Goal: Task Accomplishment & Management: Complete application form

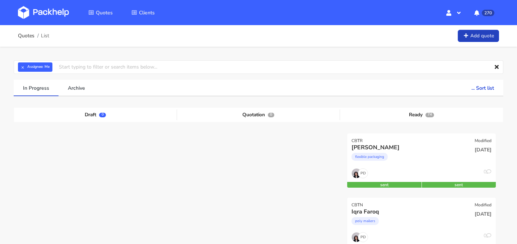
click at [478, 39] on link "Add quote" at bounding box center [478, 36] width 41 height 13
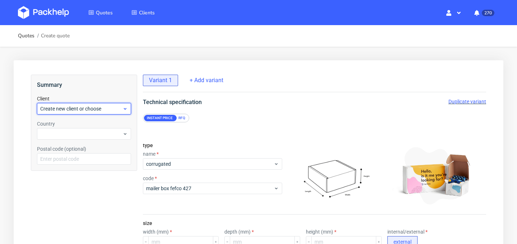
click at [97, 105] on span "Create new client or choose" at bounding box center [81, 108] width 82 height 7
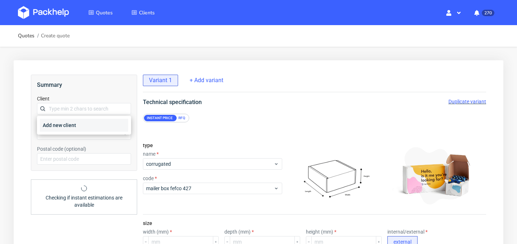
click at [94, 123] on div "Add new client" at bounding box center [84, 125] width 88 height 13
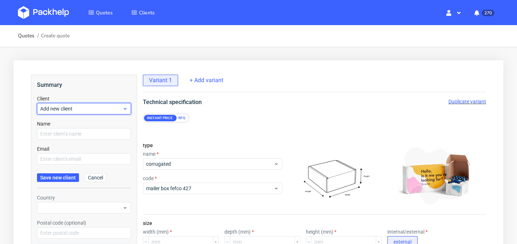
click at [102, 108] on span "Add new client" at bounding box center [81, 108] width 82 height 7
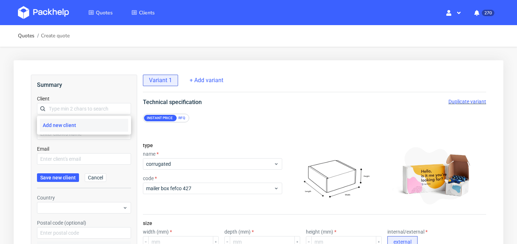
click at [97, 145] on div "Email" at bounding box center [84, 154] width 94 height 19
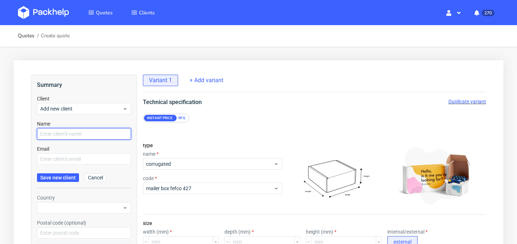
click at [104, 136] on input "text" at bounding box center [84, 133] width 94 height 11
paste input "machghoul"
click at [56, 132] on input "Badr machghoul" at bounding box center [84, 133] width 94 height 11
type input "Badr Machghoul"
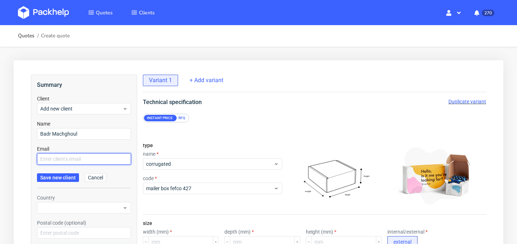
click at [98, 158] on input "text" at bounding box center [84, 158] width 94 height 11
paste input "[EMAIL_ADDRESS][DOMAIN_NAME]"
type input "[EMAIL_ADDRESS][DOMAIN_NAME]"
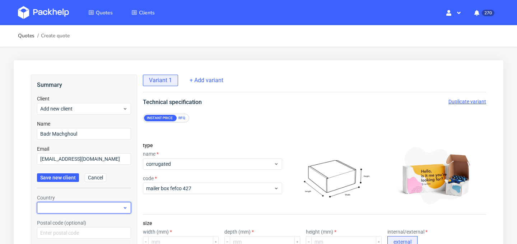
click at [63, 202] on div at bounding box center [84, 207] width 94 height 11
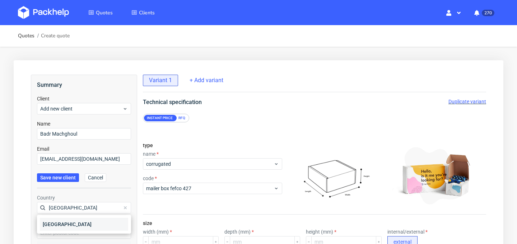
type input "[GEOGRAPHIC_DATA]"
click at [65, 223] on div "[GEOGRAPHIC_DATA]" at bounding box center [84, 224] width 88 height 13
click at [74, 229] on input "text" at bounding box center [84, 232] width 94 height 11
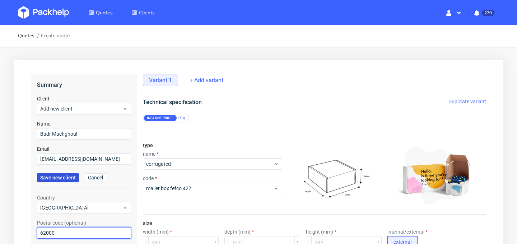
type input "62000"
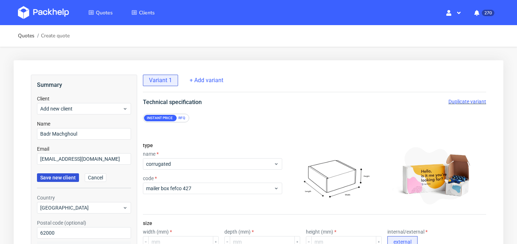
click at [65, 175] on span "Save new client" at bounding box center [58, 177] width 36 height 5
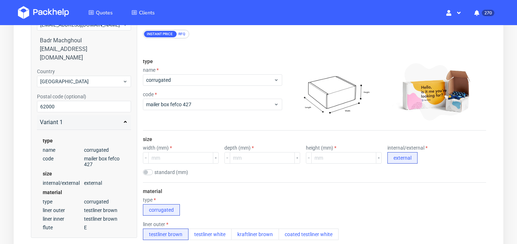
scroll to position [51, 0]
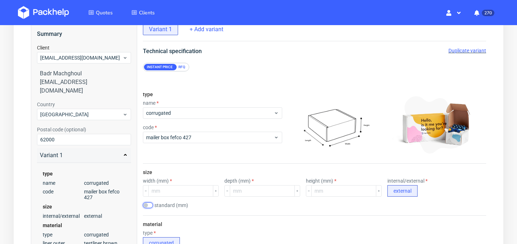
click at [152, 203] on input "checkbox" at bounding box center [148, 205] width 10 height 6
checkbox input "true"
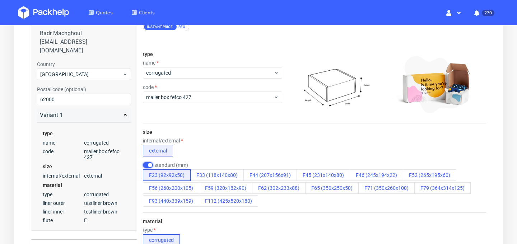
scroll to position [99, 0]
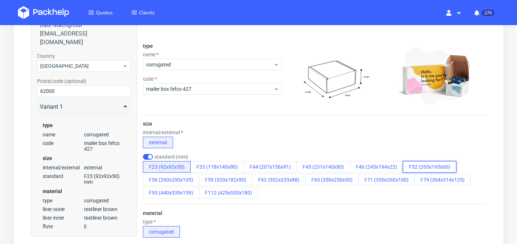
click at [412, 164] on button "F52 (265x195x60)" at bounding box center [429, 166] width 53 height 11
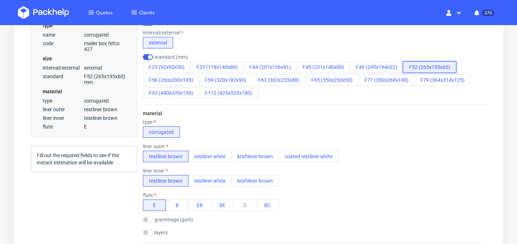
scroll to position [198, 0]
click at [218, 157] on button "testliner white" at bounding box center [209, 156] width 43 height 11
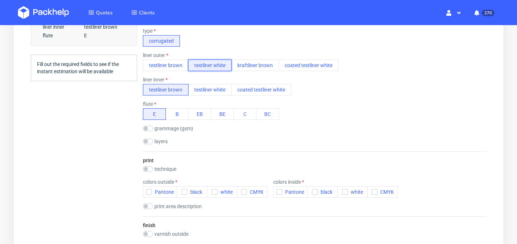
scroll to position [293, 0]
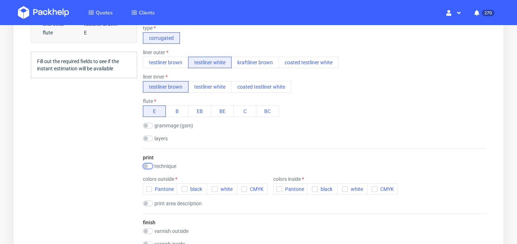
click at [146, 167] on input "checkbox" at bounding box center [148, 166] width 10 height 6
checkbox input "true"
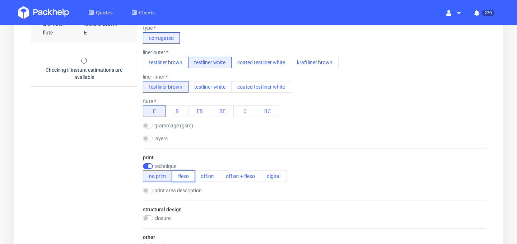
click at [188, 180] on button "flexo" at bounding box center [183, 175] width 23 height 11
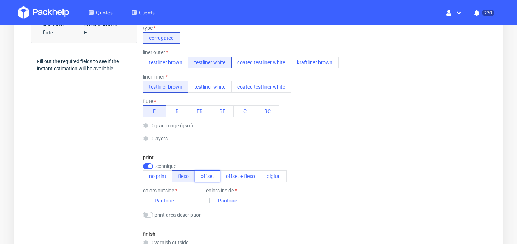
click at [206, 179] on button "offset" at bounding box center [207, 175] width 25 height 11
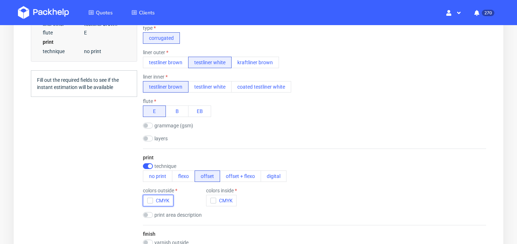
click at [148, 201] on icon "button" at bounding box center [149, 200] width 5 height 5
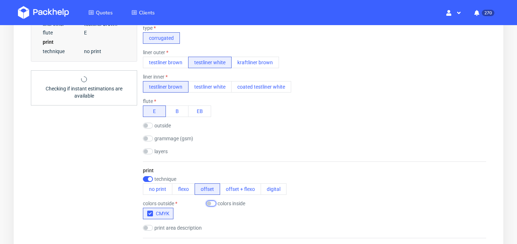
click at [212, 205] on input "checkbox" at bounding box center [211, 204] width 10 height 6
checkbox input "true"
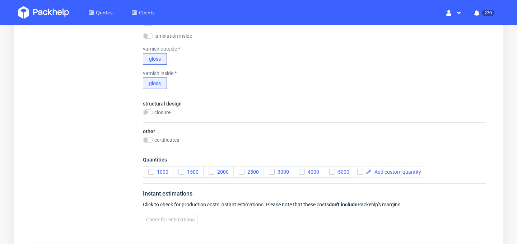
scroll to position [539, 0]
click at [395, 174] on span at bounding box center [396, 171] width 50 height 5
checkbox input "true"
click at [178, 221] on span "Check for estimations" at bounding box center [170, 218] width 48 height 5
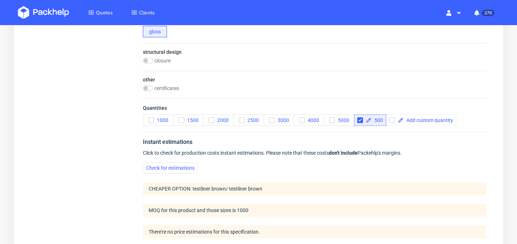
scroll to position [680, 0]
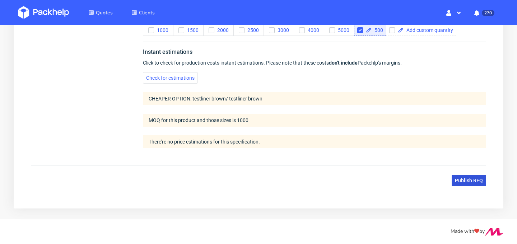
click at [457, 182] on span "Publish RFQ" at bounding box center [469, 180] width 28 height 5
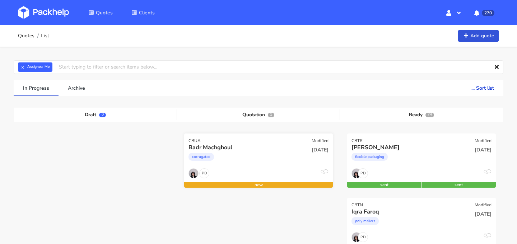
click at [249, 179] on div "PD 0" at bounding box center [258, 175] width 149 height 14
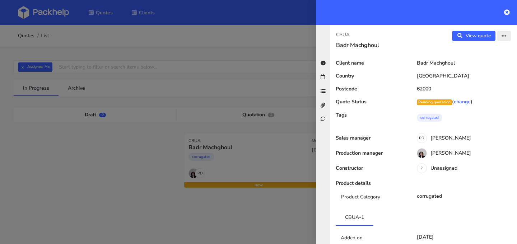
click at [505, 37] on icon "button" at bounding box center [503, 36] width 5 height 5
click at [493, 53] on link "Edit quote" at bounding box center [480, 51] width 63 height 12
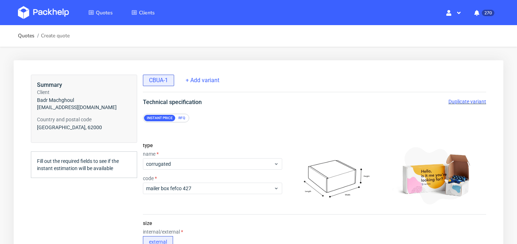
click at [455, 100] on span "Duplicate variant" at bounding box center [467, 102] width 38 height 6
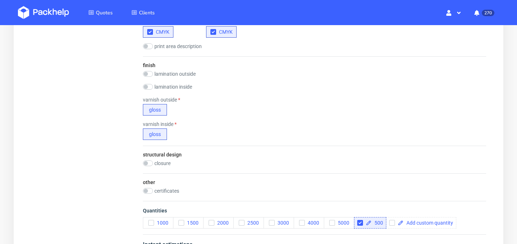
scroll to position [536, 0]
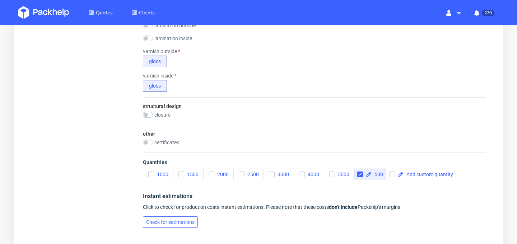
click at [178, 223] on span "Check for estimations" at bounding box center [170, 222] width 48 height 5
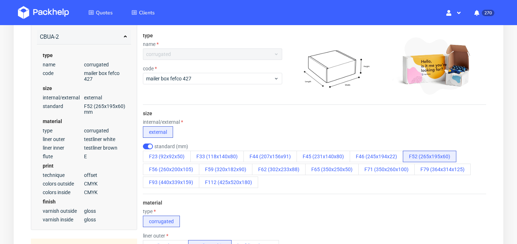
scroll to position [111, 0]
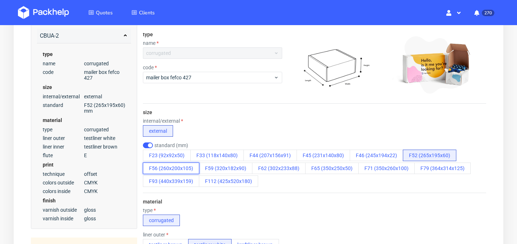
click at [186, 170] on button "F56 (260x200x105)" at bounding box center [171, 168] width 56 height 11
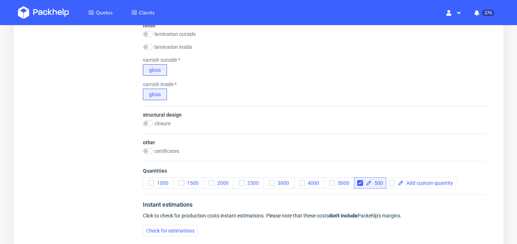
scroll to position [528, 0]
click at [381, 181] on span "500" at bounding box center [376, 182] width 11 height 5
click at [187, 231] on span "Check for estimations" at bounding box center [170, 230] width 48 height 5
checkbox input "true"
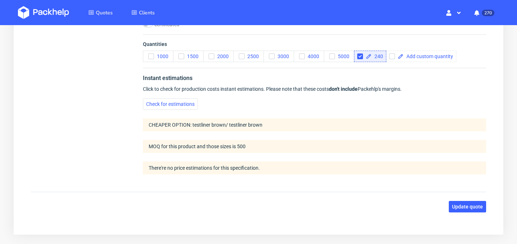
scroll to position [680, 0]
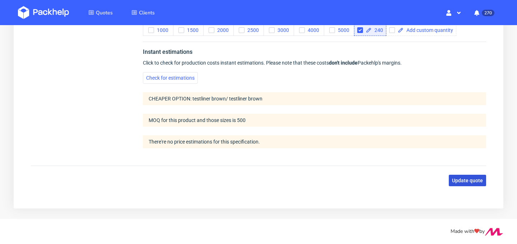
click at [466, 183] on span "Update quote" at bounding box center [467, 180] width 31 height 5
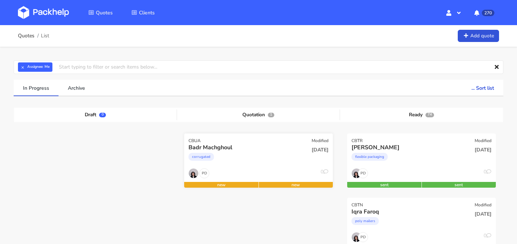
click at [299, 136] on div "CBUA Modified" at bounding box center [258, 138] width 149 height 10
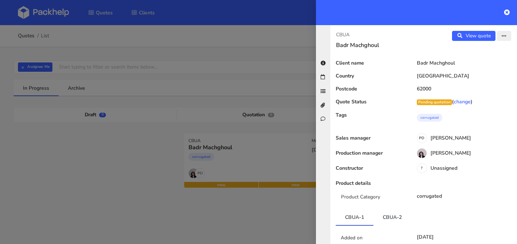
click at [503, 36] on icon "button" at bounding box center [503, 36] width 5 height 5
click at [492, 50] on link "Edit quote" at bounding box center [480, 51] width 63 height 12
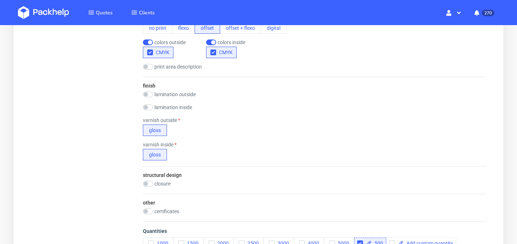
scroll to position [467, 0]
click at [146, 95] on input "checkbox" at bounding box center [148, 95] width 10 height 6
checkbox input "true"
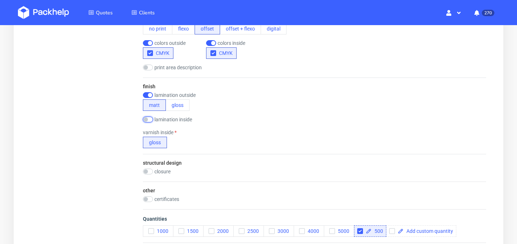
click at [147, 120] on input "checkbox" at bounding box center [148, 120] width 10 height 6
checkbox input "true"
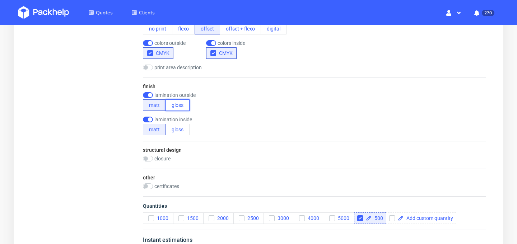
click at [185, 104] on button "gloss" at bounding box center [177, 104] width 24 height 11
click at [178, 131] on button "gloss" at bounding box center [177, 129] width 24 height 11
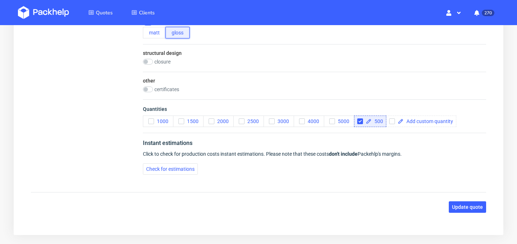
scroll to position [567, 0]
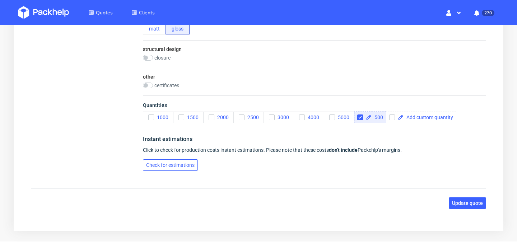
click at [175, 163] on span "Check for estimations" at bounding box center [170, 165] width 48 height 5
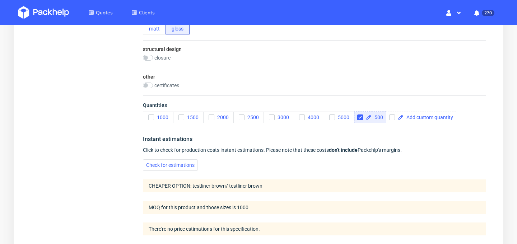
scroll to position [655, 0]
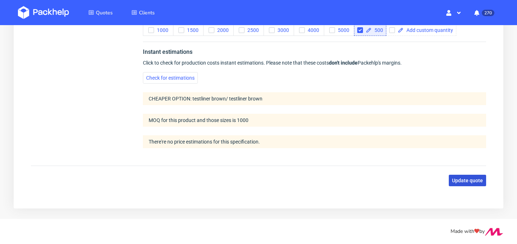
click at [470, 182] on span "Update quote" at bounding box center [467, 180] width 31 height 5
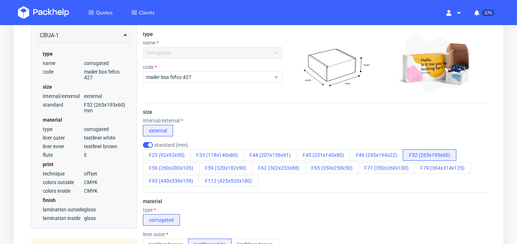
scroll to position [103, 0]
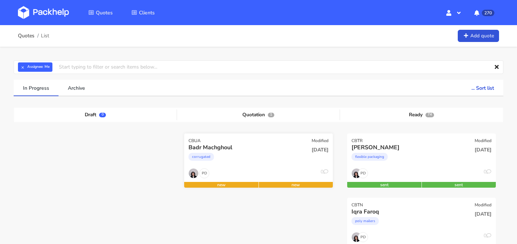
click at [261, 167] on div "Badr Machghoul corrugated" at bounding box center [233, 156] width 100 height 24
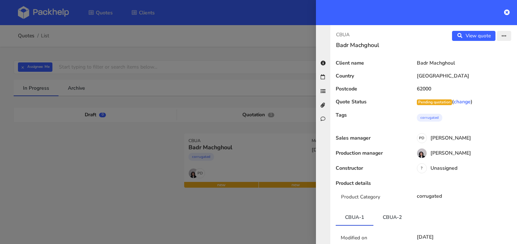
click at [507, 37] on button "button" at bounding box center [504, 36] width 14 height 10
click at [491, 51] on link "Edit quote" at bounding box center [480, 51] width 63 height 12
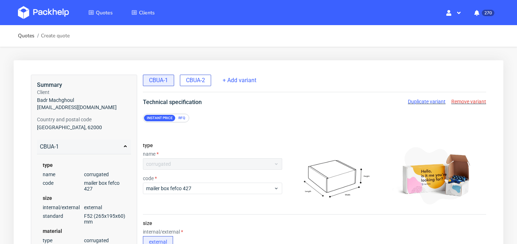
click at [195, 83] on span "CBUA-2" at bounding box center [195, 80] width 19 height 8
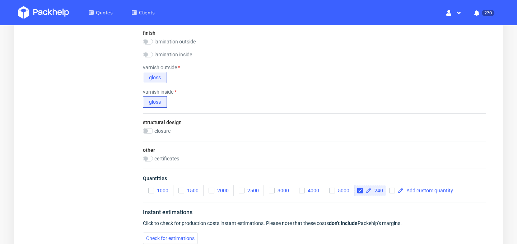
scroll to position [520, 0]
click at [145, 44] on input "checkbox" at bounding box center [148, 42] width 10 height 6
checkbox input "true"
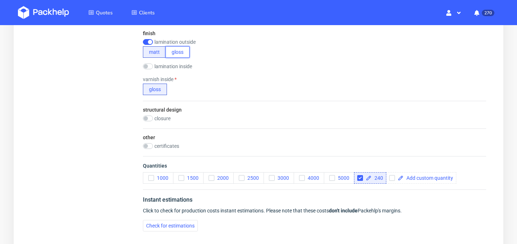
click at [179, 50] on button "gloss" at bounding box center [177, 51] width 24 height 11
click at [145, 65] on input "checkbox" at bounding box center [148, 67] width 10 height 6
checkbox input "true"
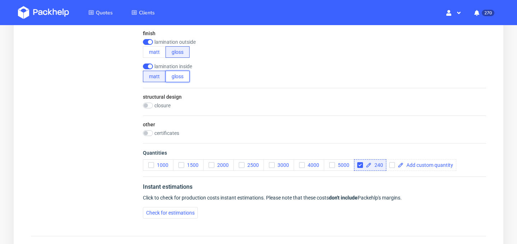
click at [182, 80] on button "gloss" at bounding box center [177, 76] width 24 height 11
click at [227, 99] on div "structural design closure 1 x adhesive strip + peel off string 2 x adhesive str…" at bounding box center [314, 102] width 343 height 28
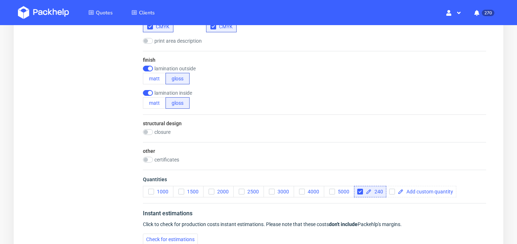
scroll to position [590, 0]
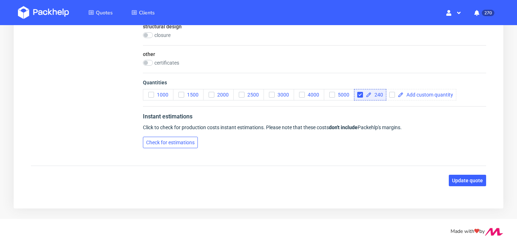
click at [177, 142] on span "Check for estimations" at bounding box center [170, 142] width 48 height 5
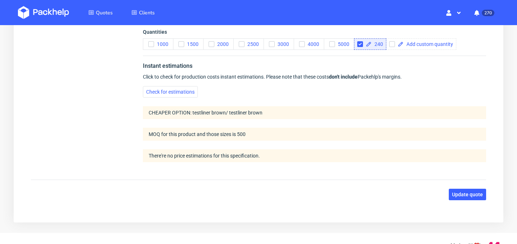
scroll to position [655, 0]
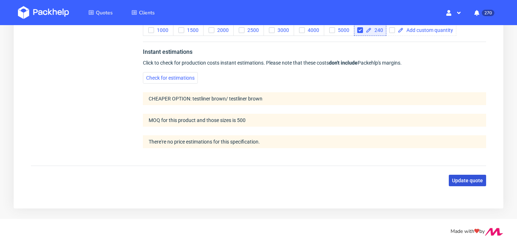
click at [474, 183] on button "Update quote" at bounding box center [467, 180] width 37 height 11
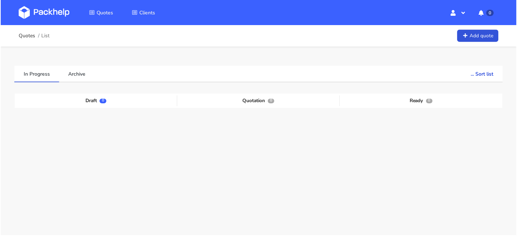
scroll to position [17, 0]
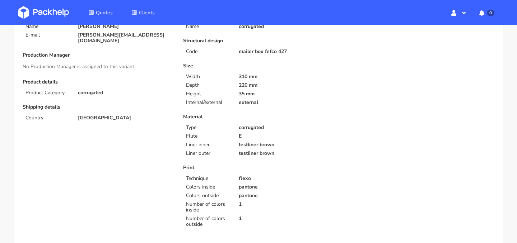
scroll to position [72, 0]
drag, startPoint x: 238, startPoint y: 94, endPoint x: 256, endPoint y: 94, distance: 17.2
click at [256, 94] on p "35 mm" at bounding box center [286, 95] width 95 height 6
click at [244, 80] on p "310 mm" at bounding box center [286, 78] width 95 height 6
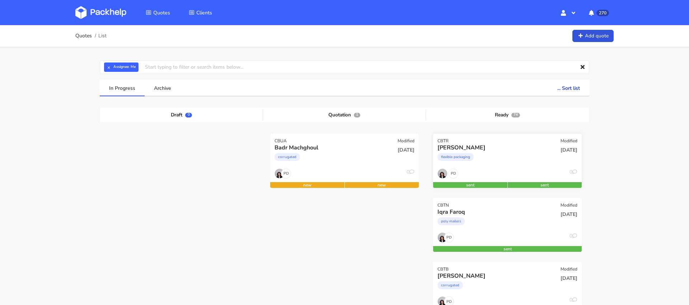
scroll to position [53, 0]
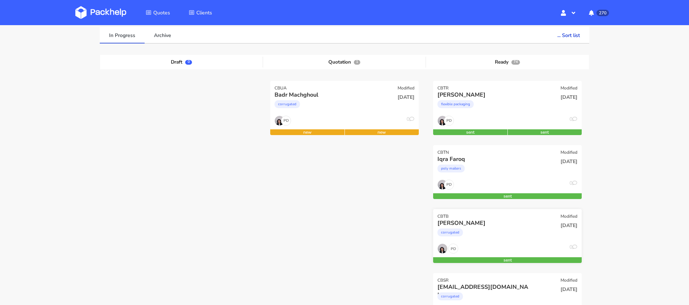
click at [489, 229] on div "corrugated" at bounding box center [484, 234] width 95 height 14
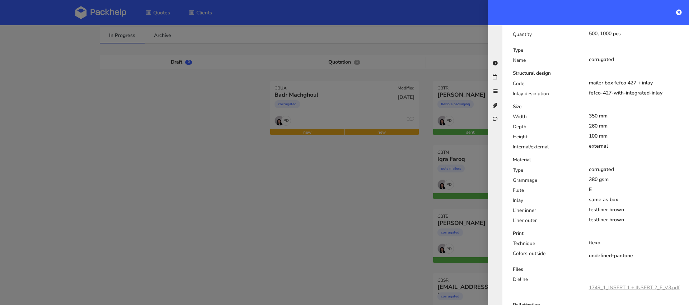
scroll to position [0, 0]
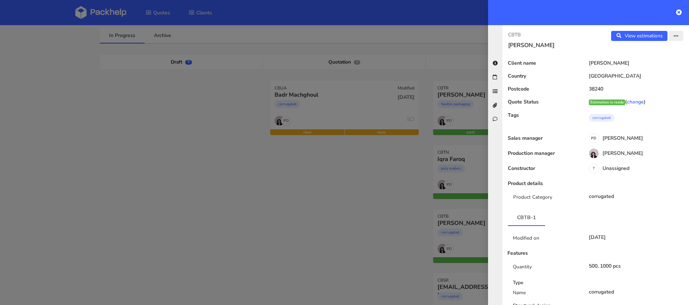
click at [678, 37] on icon "button" at bounding box center [676, 36] width 5 height 5
click at [661, 55] on link "View quote" at bounding box center [652, 51] width 63 height 12
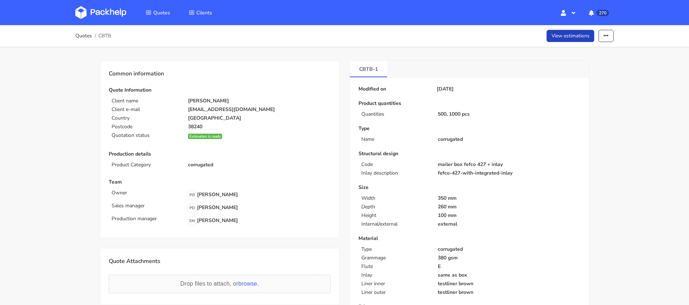
click at [561, 38] on link "View estimations" at bounding box center [571, 36] width 48 height 13
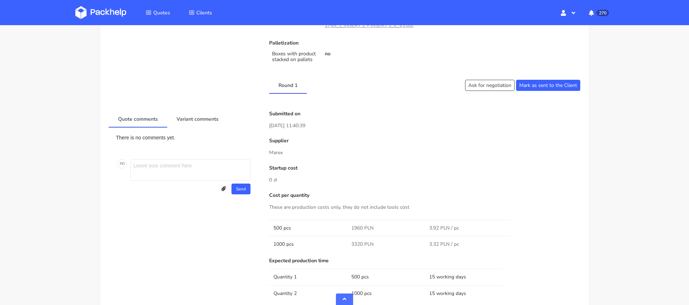
scroll to position [315, 0]
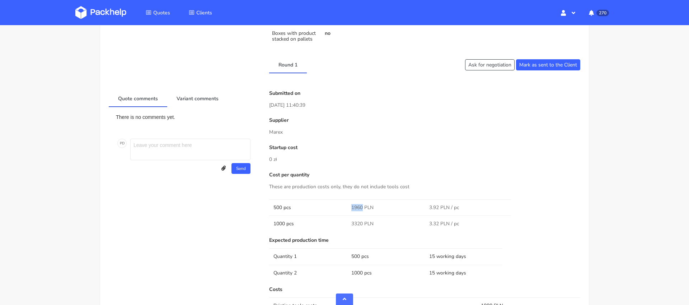
drag, startPoint x: 362, startPoint y: 206, endPoint x: 352, endPoint y: 206, distance: 10.4
click at [352, 206] on span "1960 PLN" at bounding box center [362, 207] width 22 height 7
copy span "1960"
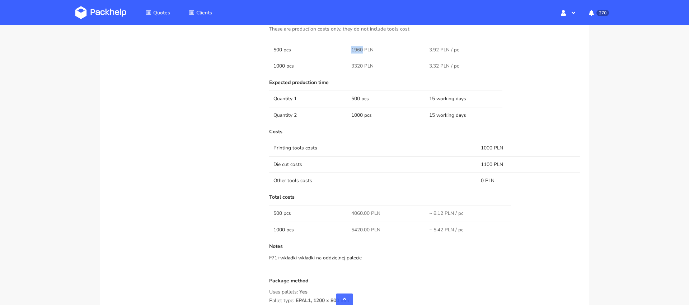
scroll to position [458, 0]
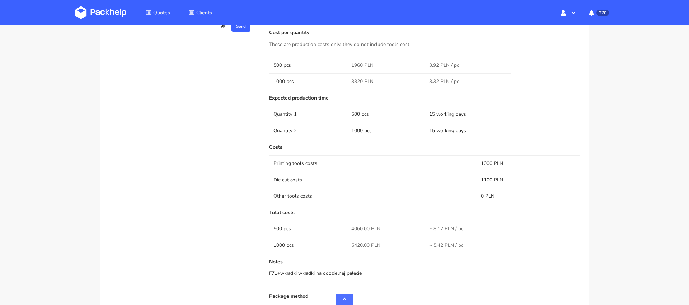
click at [353, 83] on span "3320 PLN" at bounding box center [362, 81] width 22 height 7
copy span "3320"
drag, startPoint x: 273, startPoint y: 163, endPoint x: 498, endPoint y: 160, distance: 225.0
click at [498, 160] on tr "Printing tools costs 1000 PLN" at bounding box center [424, 163] width 311 height 16
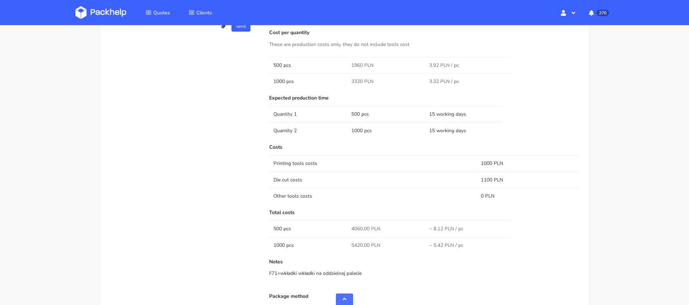
click at [506, 160] on td "1000 PLN" at bounding box center [529, 163] width 104 height 16
drag, startPoint x: 506, startPoint y: 160, endPoint x: 275, endPoint y: 161, distance: 231.1
click at [275, 161] on tr "Printing tools costs 1000 PLN" at bounding box center [424, 163] width 311 height 16
click at [159, 15] on span "Quotes" at bounding box center [161, 12] width 17 height 7
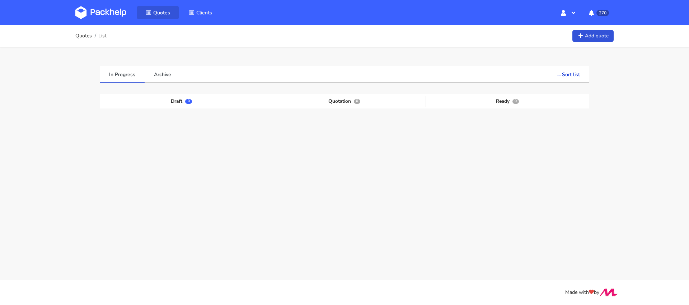
click at [162, 6] on link "Quotes" at bounding box center [158, 12] width 42 height 13
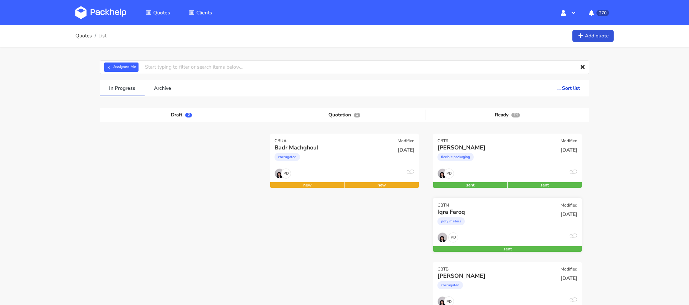
click at [509, 225] on div "poly mailers" at bounding box center [484, 223] width 95 height 14
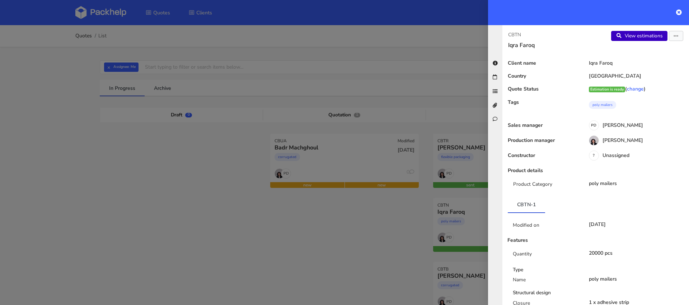
click at [646, 36] on link "View estimations" at bounding box center [639, 36] width 56 height 10
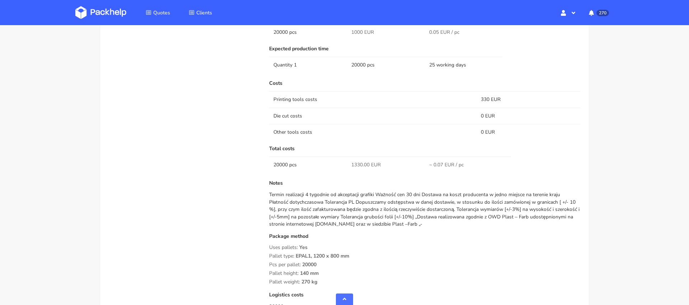
scroll to position [449, 0]
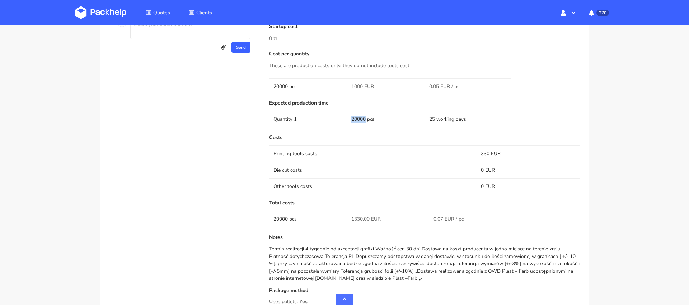
drag, startPoint x: 365, startPoint y: 118, endPoint x: 338, endPoint y: 118, distance: 27.3
click at [338, 118] on tr "Quantity 1 20000 pcs 25 working days" at bounding box center [424, 119] width 311 height 16
click at [340, 146] on td "Printing tools costs" at bounding box center [372, 153] width 207 height 16
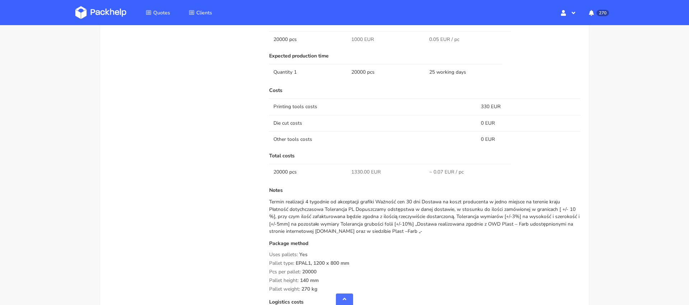
scroll to position [520, 0]
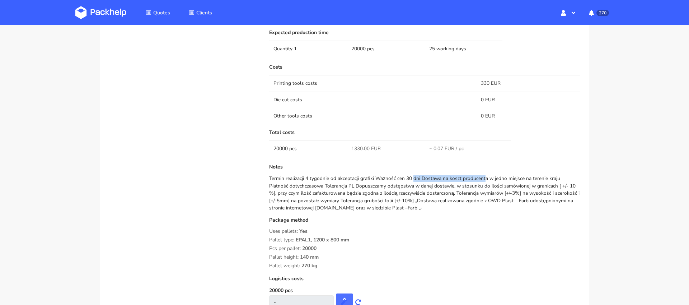
drag, startPoint x: 376, startPoint y: 179, endPoint x: 449, endPoint y: 178, distance: 73.6
click at [449, 178] on div "Termin realizacji 4 tygodnie od akceptacji grafiki Ważność cen 30 dni Dostawa n…" at bounding box center [424, 193] width 311 height 37
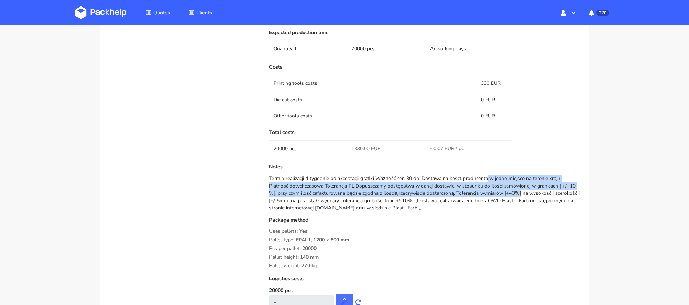
drag, startPoint x: 449, startPoint y: 178, endPoint x: 446, endPoint y: 191, distance: 14.0
click at [446, 191] on div "Termin realizacji 4 tygodnie od akceptacji grafiki Ważność cen 30 dni Dostawa n…" at bounding box center [424, 193] width 311 height 37
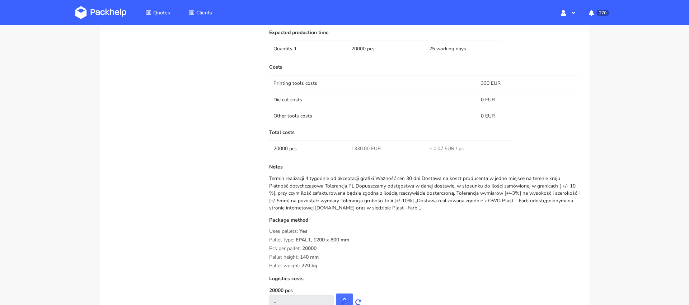
click at [462, 199] on div "Termin realizacji 4 tygodnie od akceptacji grafiki Ważność cen 30 dni Dostawa n…" at bounding box center [424, 193] width 311 height 37
drag, startPoint x: 444, startPoint y: 179, endPoint x: 505, endPoint y: 178, distance: 61.0
click at [505, 178] on div "Termin realizacji 4 tygodnie od akceptacji grafiki Ważność cen 30 dni Dostawa n…" at bounding box center [424, 193] width 311 height 37
click at [506, 178] on div "Termin realizacji 4 tygodnie od akceptacji grafiki Ważność cen 30 dni Dostawa n…" at bounding box center [424, 193] width 311 height 37
drag, startPoint x: 304, startPoint y: 186, endPoint x: 426, endPoint y: 183, distance: 122.4
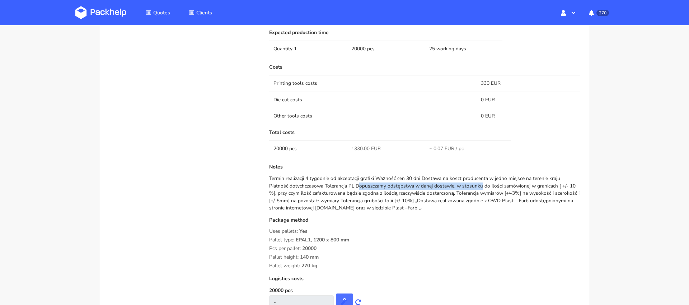
click at [425, 183] on div "Termin realizacji 4 tygodnie od akceptacji grafiki Ważność cen 30 dni Dostawa n…" at bounding box center [424, 193] width 311 height 37
click at [437, 183] on div "Termin realizacji 4 tygodnie od akceptacji grafiki Ważność cen 30 dni Dostawa n…" at bounding box center [424, 193] width 311 height 37
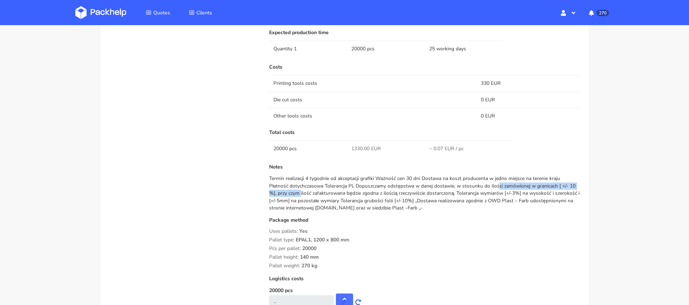
drag, startPoint x: 437, startPoint y: 183, endPoint x: 559, endPoint y: 186, distance: 122.0
click at [559, 186] on div "Termin realizacji 4 tygodnie od akceptacji grafiki Ważność cen 30 dni Dostawa n…" at bounding box center [424, 193] width 311 height 37
click at [349, 194] on div "Termin realizacji 4 tygodnie od akceptacji grafiki Ważność cen 30 dni Dostawa n…" at bounding box center [424, 193] width 311 height 37
drag, startPoint x: 349, startPoint y: 194, endPoint x: 474, endPoint y: 194, distance: 124.9
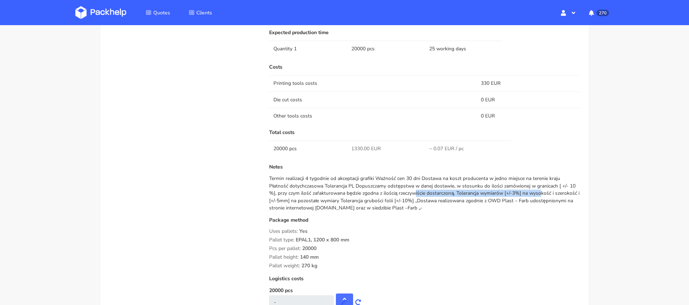
click at [473, 194] on div "Termin realizacji 4 tygodnie od akceptacji grafiki Ważność cen 30 dni Dostawa n…" at bounding box center [424, 193] width 311 height 37
click at [474, 194] on div "Termin realizacji 4 tygodnie od akceptacji grafiki Ważność cen 30 dni Dostawa n…" at bounding box center [424, 193] width 311 height 37
drag, startPoint x: 478, startPoint y: 193, endPoint x: 540, endPoint y: 196, distance: 61.8
click at [538, 196] on div "Termin realizacji 4 tygodnie od akceptacji grafiki Ważność cen 30 dni Dostawa n…" at bounding box center [424, 193] width 311 height 37
click at [540, 196] on div "Termin realizacji 4 tygodnie od akceptacji grafiki Ważność cen 30 dni Dostawa n…" at bounding box center [424, 193] width 311 height 37
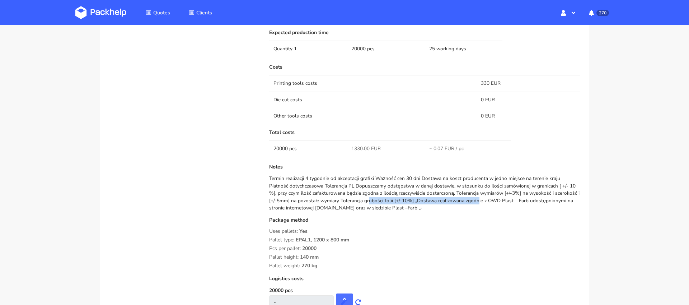
drag, startPoint x: 307, startPoint y: 201, endPoint x: 411, endPoint y: 200, distance: 103.7
click at [410, 200] on div "Termin realizacji 4 tygodnie od akceptacji grafiki Ważność cen 30 dni Dostawa n…" at bounding box center [424, 193] width 311 height 37
click at [411, 200] on div "Termin realizacji 4 tygodnie od akceptacji grafiki Ważność cen 30 dni Dostawa n…" at bounding box center [424, 193] width 311 height 37
drag, startPoint x: 411, startPoint y: 200, endPoint x: 476, endPoint y: 200, distance: 65.3
click at [475, 200] on div "Termin realizacji 4 tygodnie od akceptacji grafiki Ważność cen 30 dni Dostawa n…" at bounding box center [424, 193] width 311 height 37
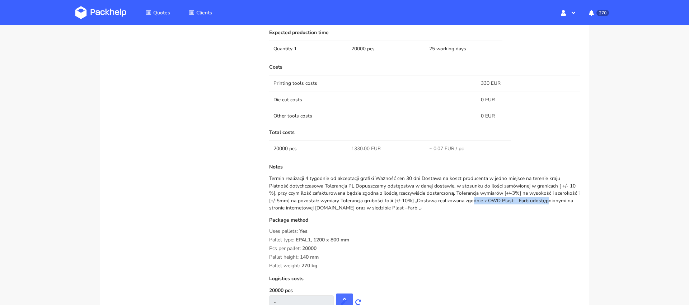
click at [476, 200] on div "Termin realizacji 4 tygodnie od akceptacji grafiki Ważność cen 30 dni Dostawa n…" at bounding box center [424, 193] width 311 height 37
drag, startPoint x: 477, startPoint y: 202, endPoint x: 533, endPoint y: 202, distance: 56.0
click at [533, 202] on div "Termin realizacji 4 tygodnie od akceptacji grafiki Ważność cen 30 dni Dostawa n…" at bounding box center [424, 193] width 311 height 37
click at [349, 196] on div "Termin realizacji 4 tygodnie od akceptacji grafiki Ważność cen 30 dni Dostawa n…" at bounding box center [424, 193] width 311 height 37
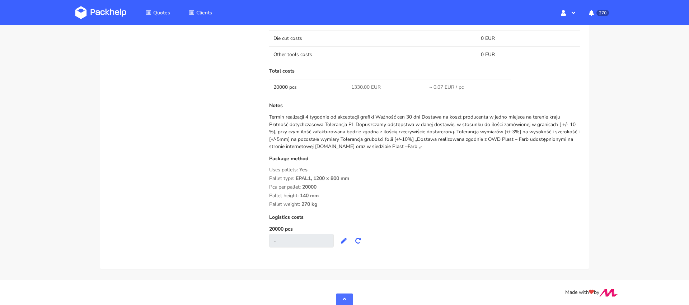
scroll to position [581, 0]
drag, startPoint x: 328, startPoint y: 206, endPoint x: 269, endPoint y: 169, distance: 69.6
click at [269, 169] on div "Package method Uses pallets: Yes Pallet type: EPAL1, 1200 x 800 mm Pcs per pall…" at bounding box center [424, 181] width 311 height 51
click at [269, 169] on span "Uses pallets:" at bounding box center [283, 169] width 29 height 7
drag, startPoint x: 402, startPoint y: 146, endPoint x: 397, endPoint y: 147, distance: 4.7
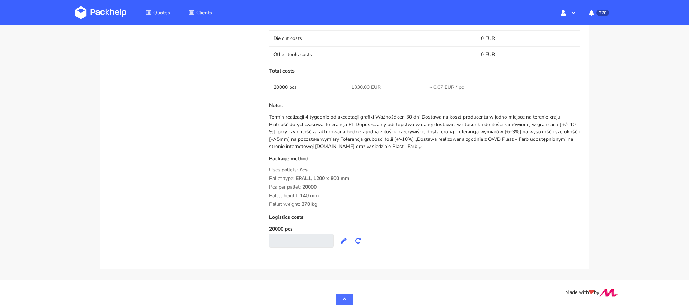
click at [398, 146] on div "Termin realizacji 4 tygodnie od akceptacji grafiki Ważność cen 30 dni Dostawa n…" at bounding box center [424, 131] width 311 height 37
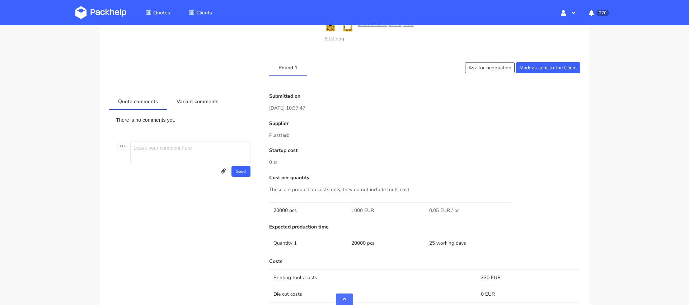
scroll to position [320, 0]
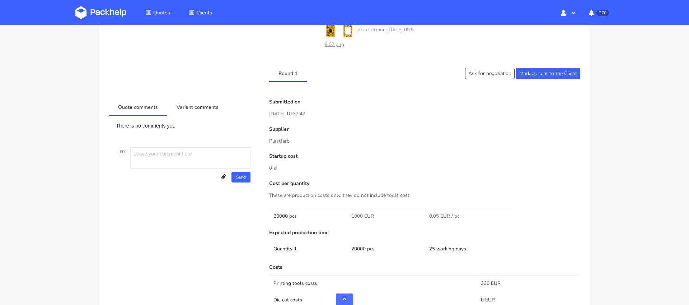
drag, startPoint x: 293, startPoint y: 141, endPoint x: 270, endPoint y: 141, distance: 23.3
click at [270, 141] on p "Plastfarb" at bounding box center [424, 141] width 311 height 8
copy p "Plastfarb"
